Goal: Transaction & Acquisition: Purchase product/service

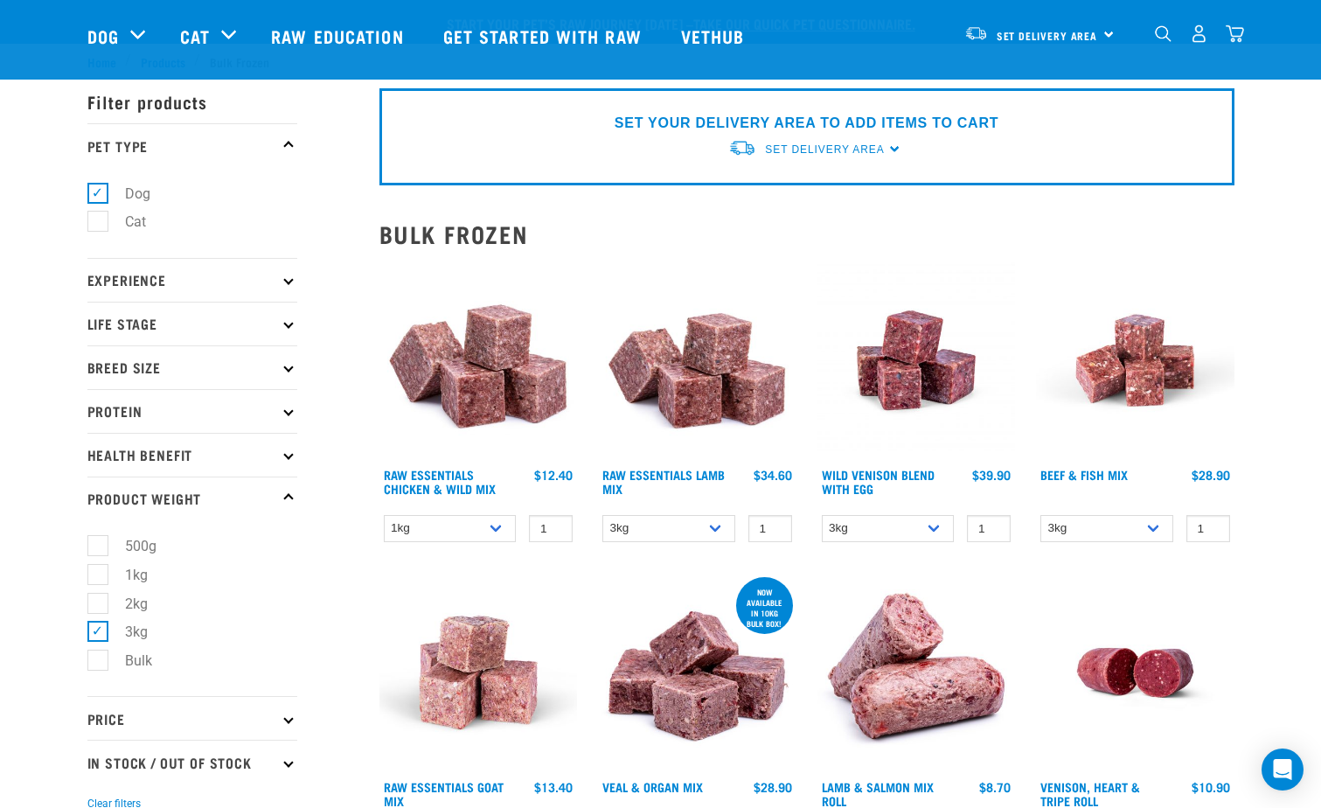
select select "24"
select select "62284"
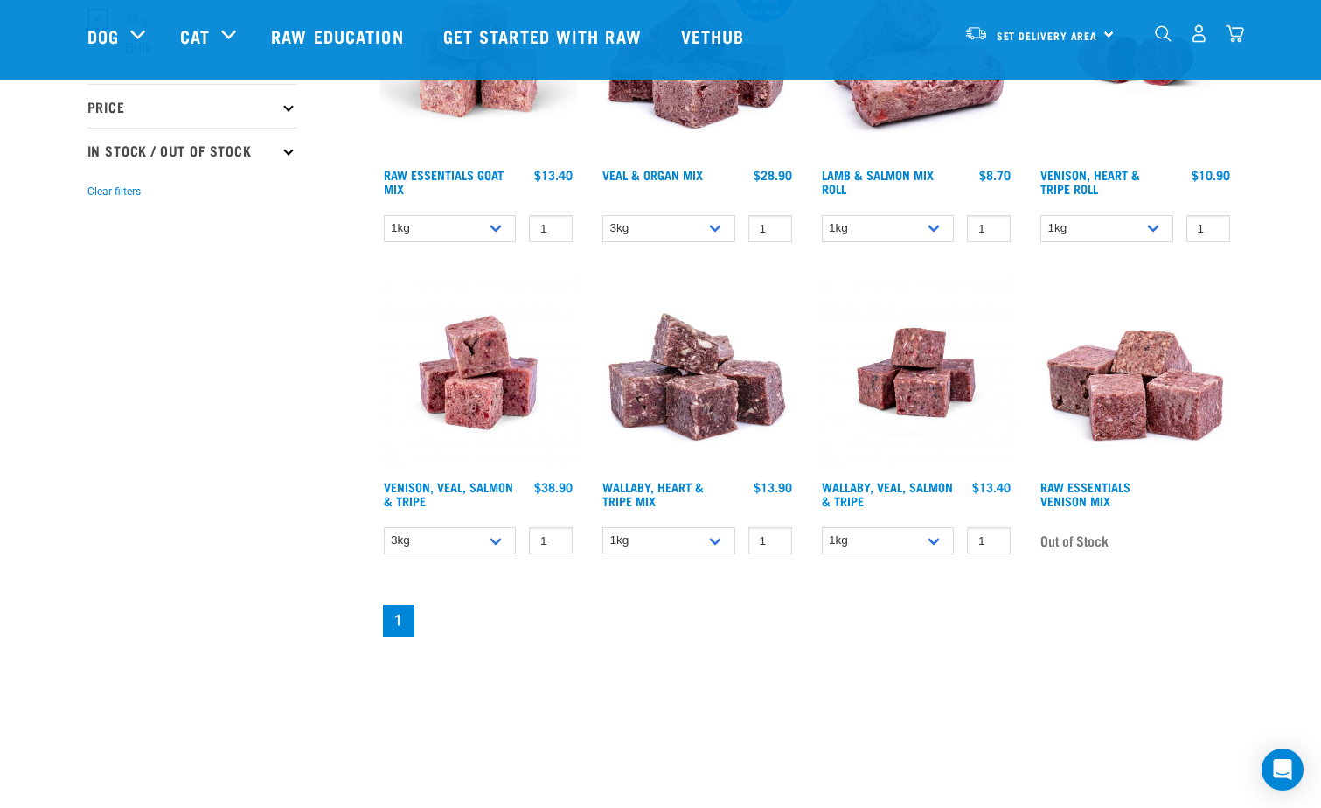
click at [257, 457] on div "× Filter products Pet Type Dog Cat Experience New Raw Feeder Experienced Raw Fe…" at bounding box center [223, 49] width 292 height 1202
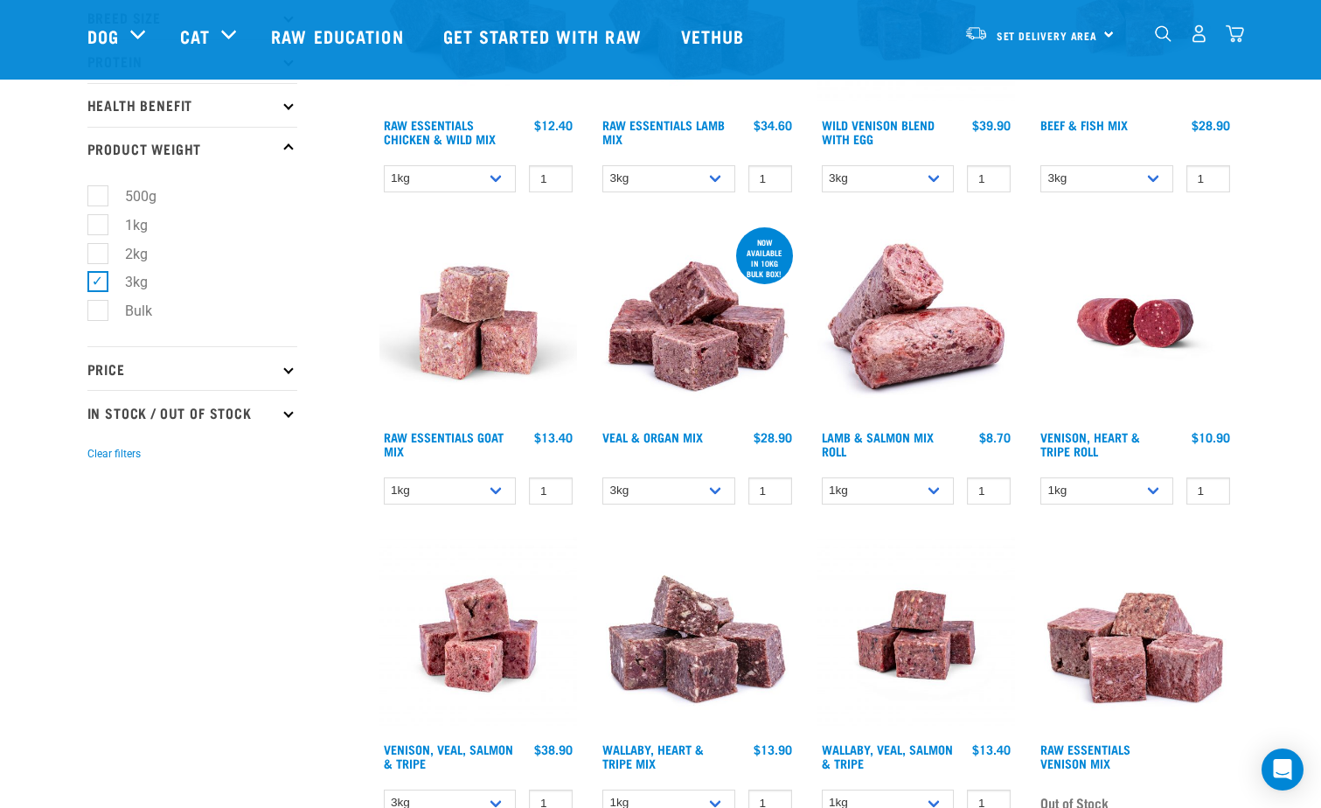
scroll to position [524, 0]
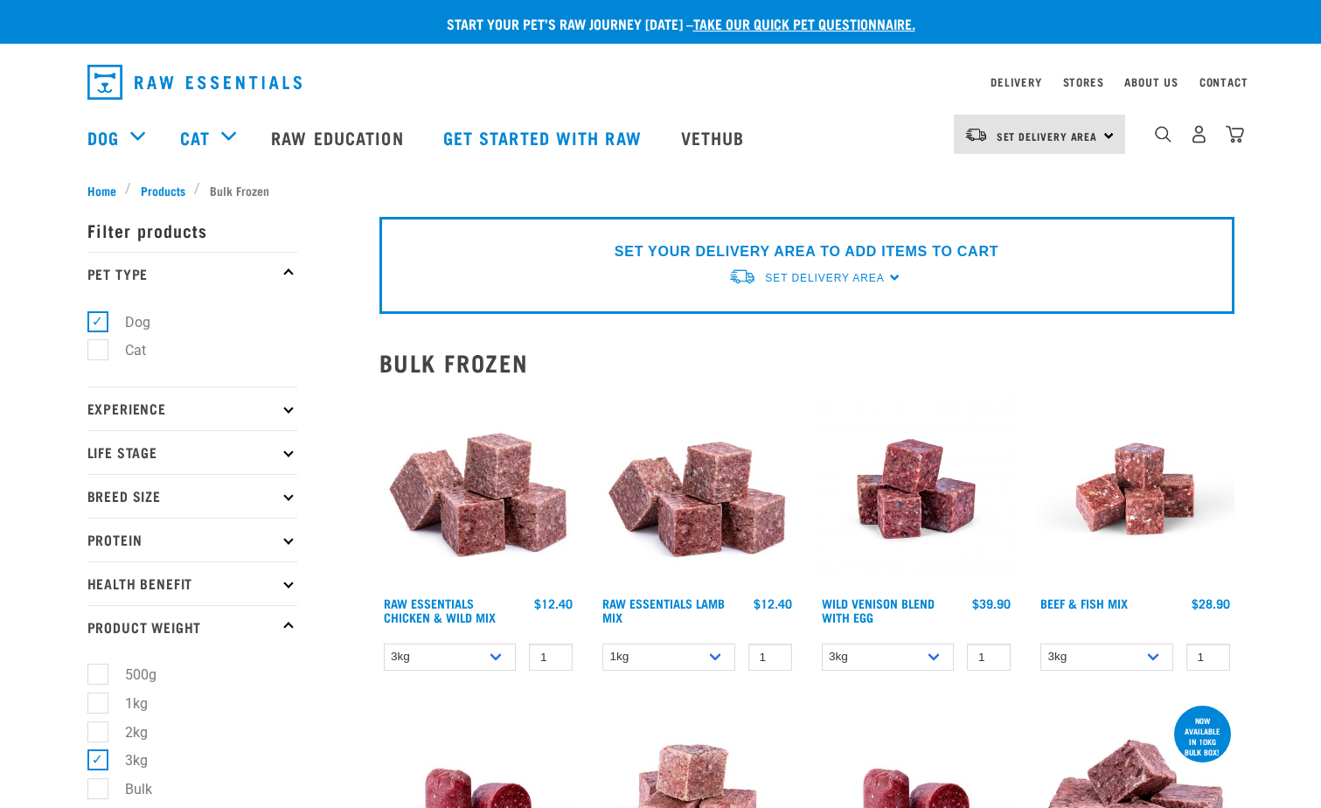
select select "709"
select select "62284"
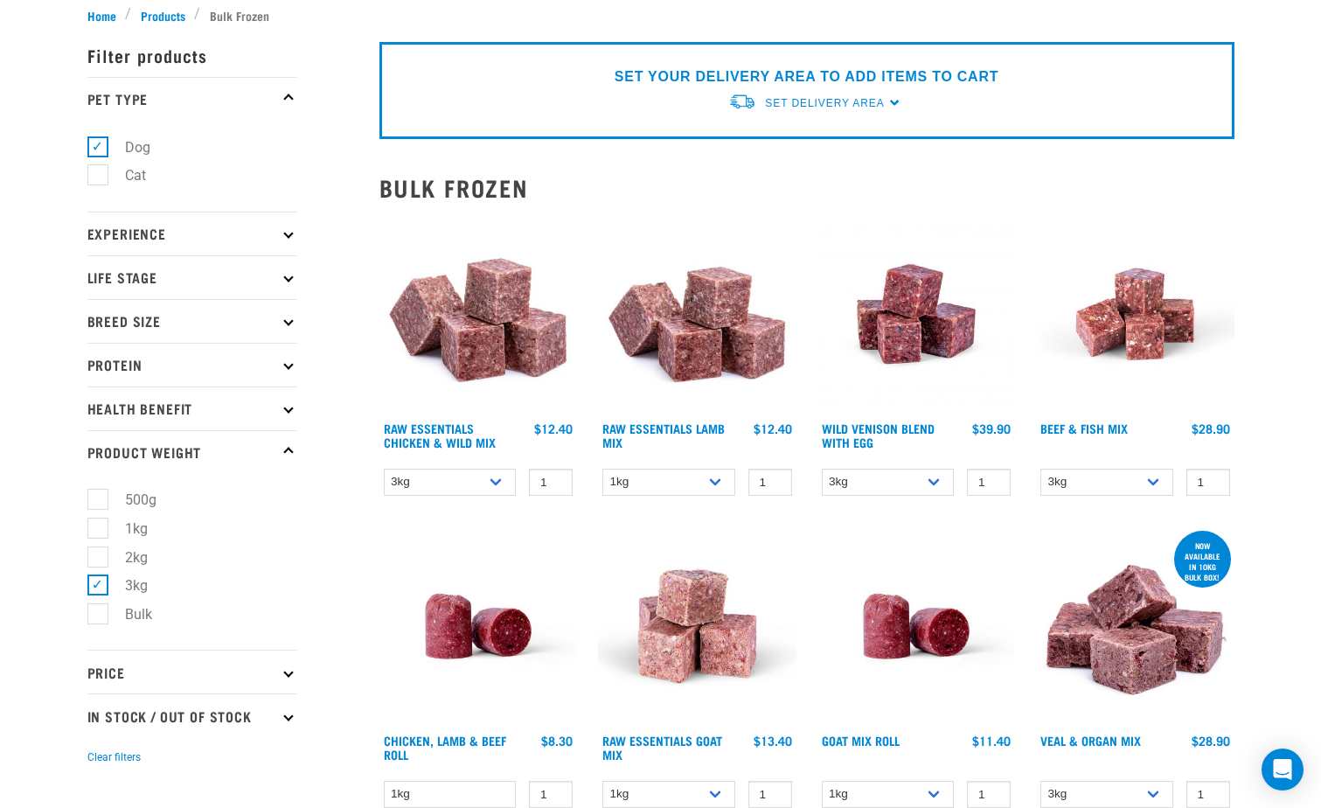
click at [478, 325] on img at bounding box center [478, 314] width 198 height 198
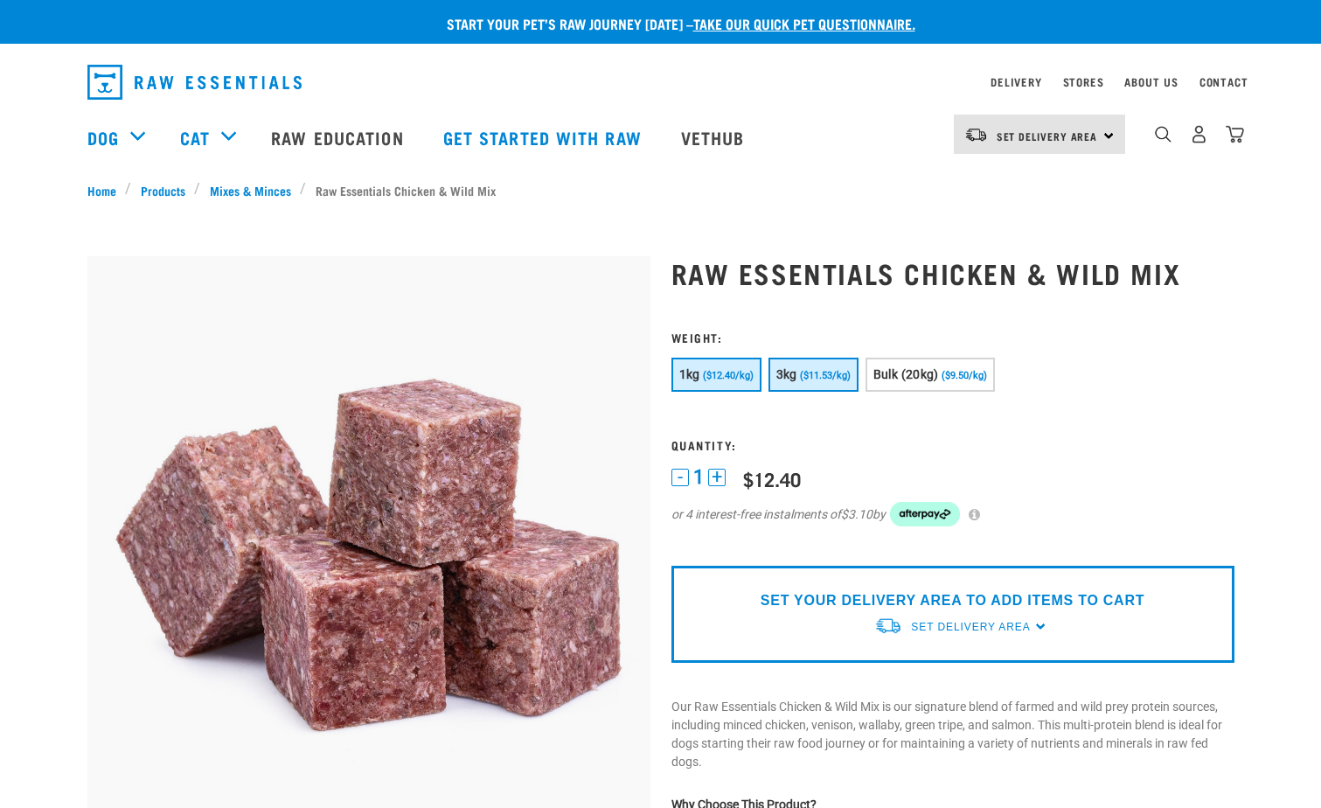
click at [803, 368] on button "3kg ($11.53/kg)" at bounding box center [813, 374] width 90 height 34
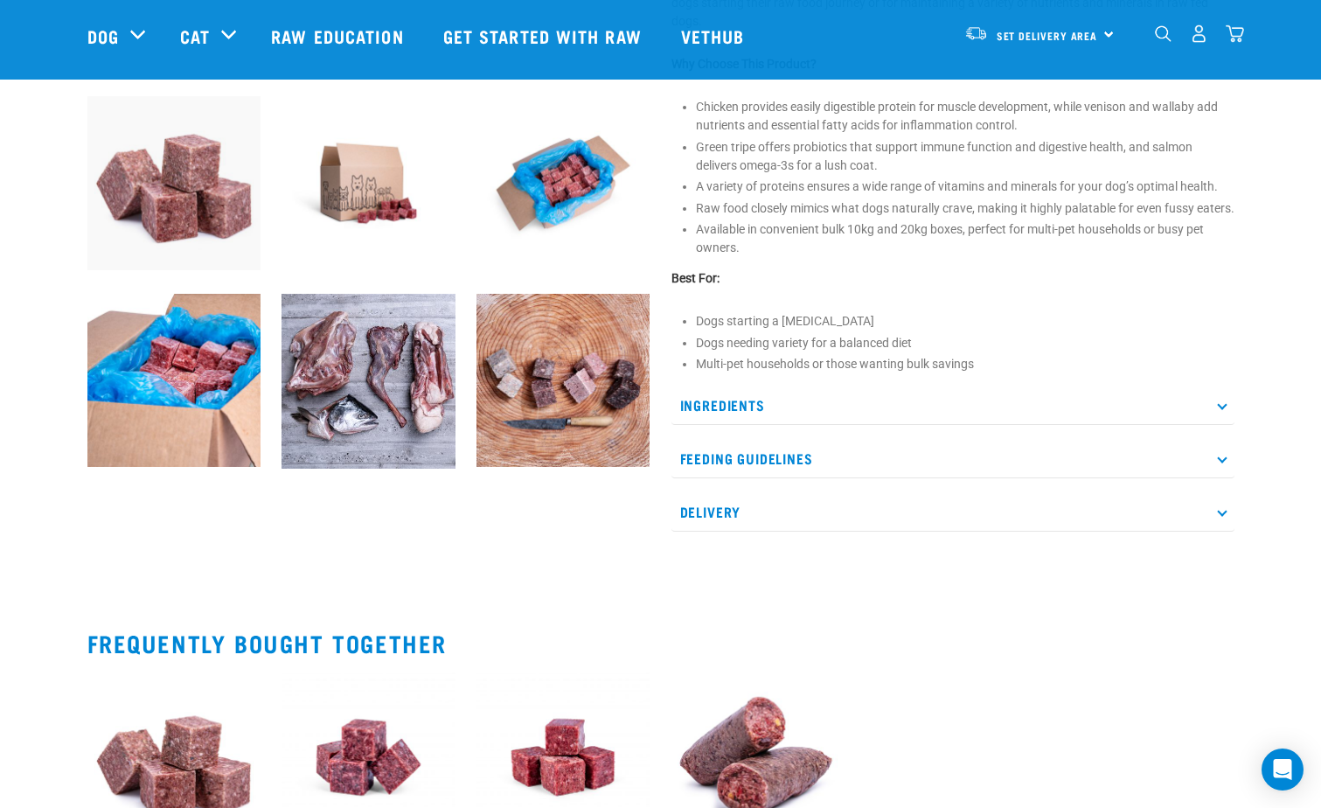
scroll to position [1136, 0]
